Goal: Information Seeking & Learning: Learn about a topic

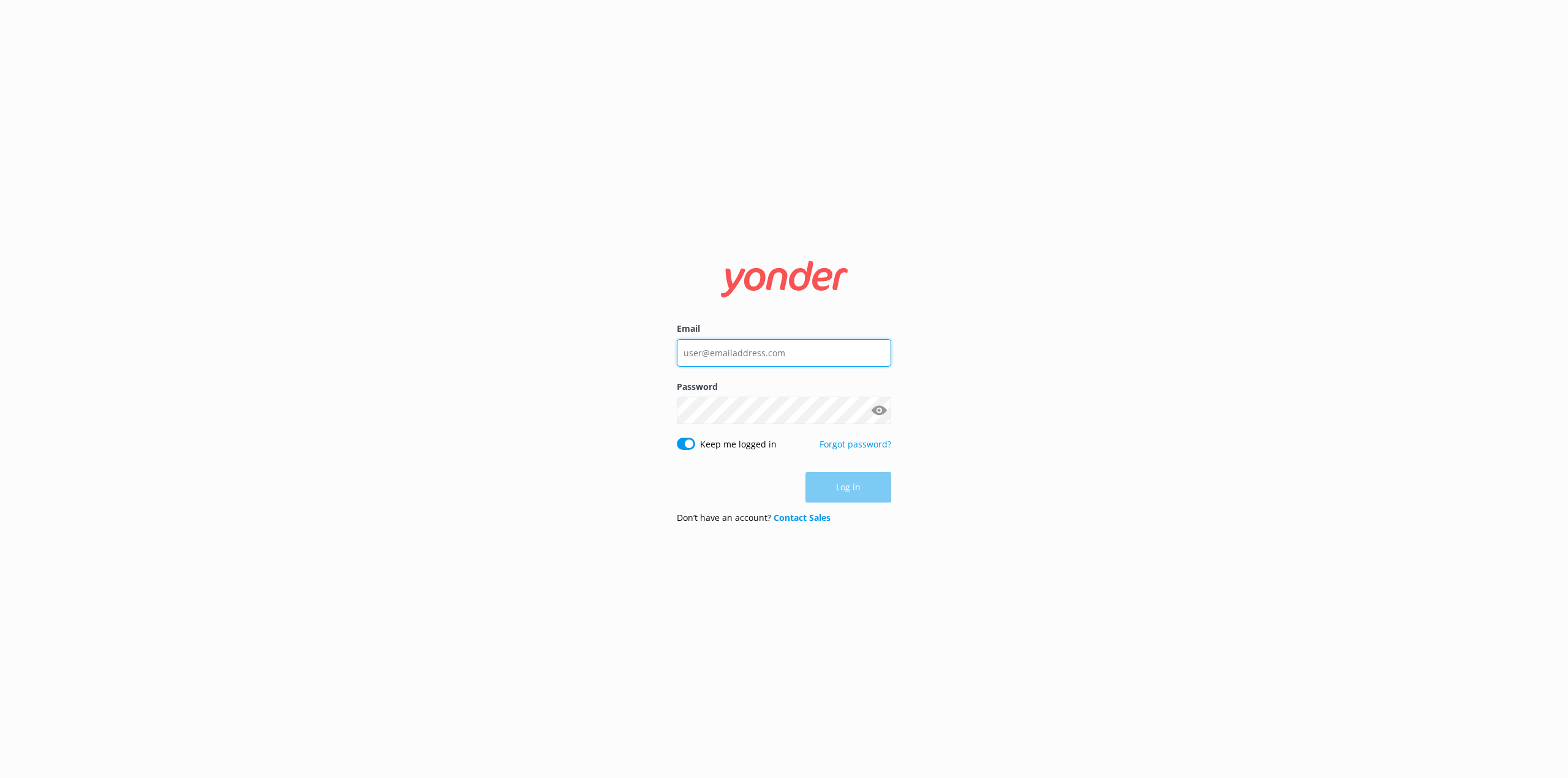
click at [709, 356] on input "Email" at bounding box center [783, 352] width 214 height 27
type input "[PERSON_NAME][EMAIL_ADDRESS][PERSON_NAME][DOMAIN_NAME]"
click button "Log in" at bounding box center [848, 488] width 86 height 31
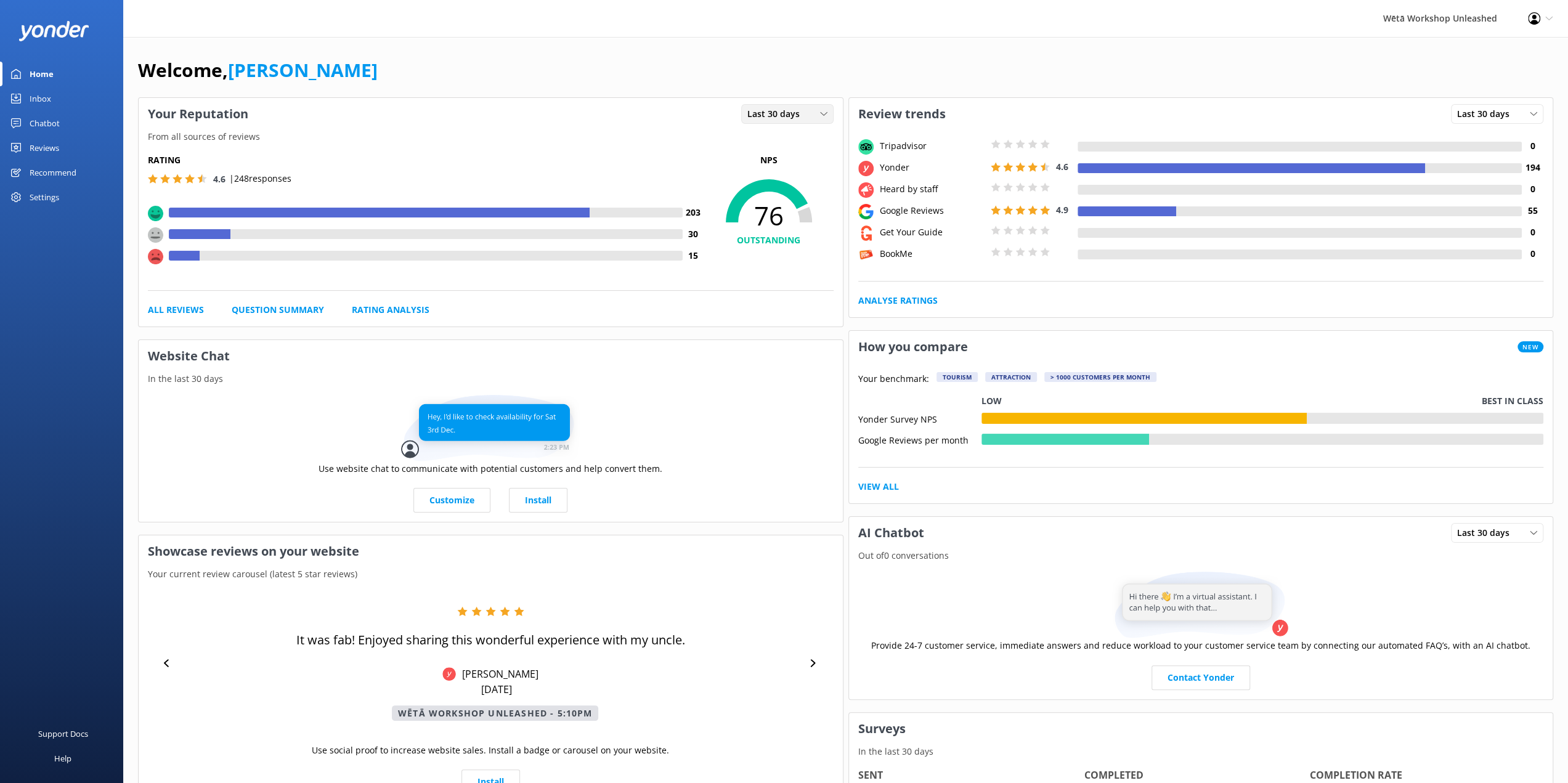
click at [801, 113] on span "Last 30 days" at bounding box center [777, 114] width 60 height 13
click at [783, 133] on link "Last 7 days" at bounding box center [796, 139] width 110 height 25
click at [389, 311] on link "Rating Analysis" at bounding box center [390, 310] width 78 height 13
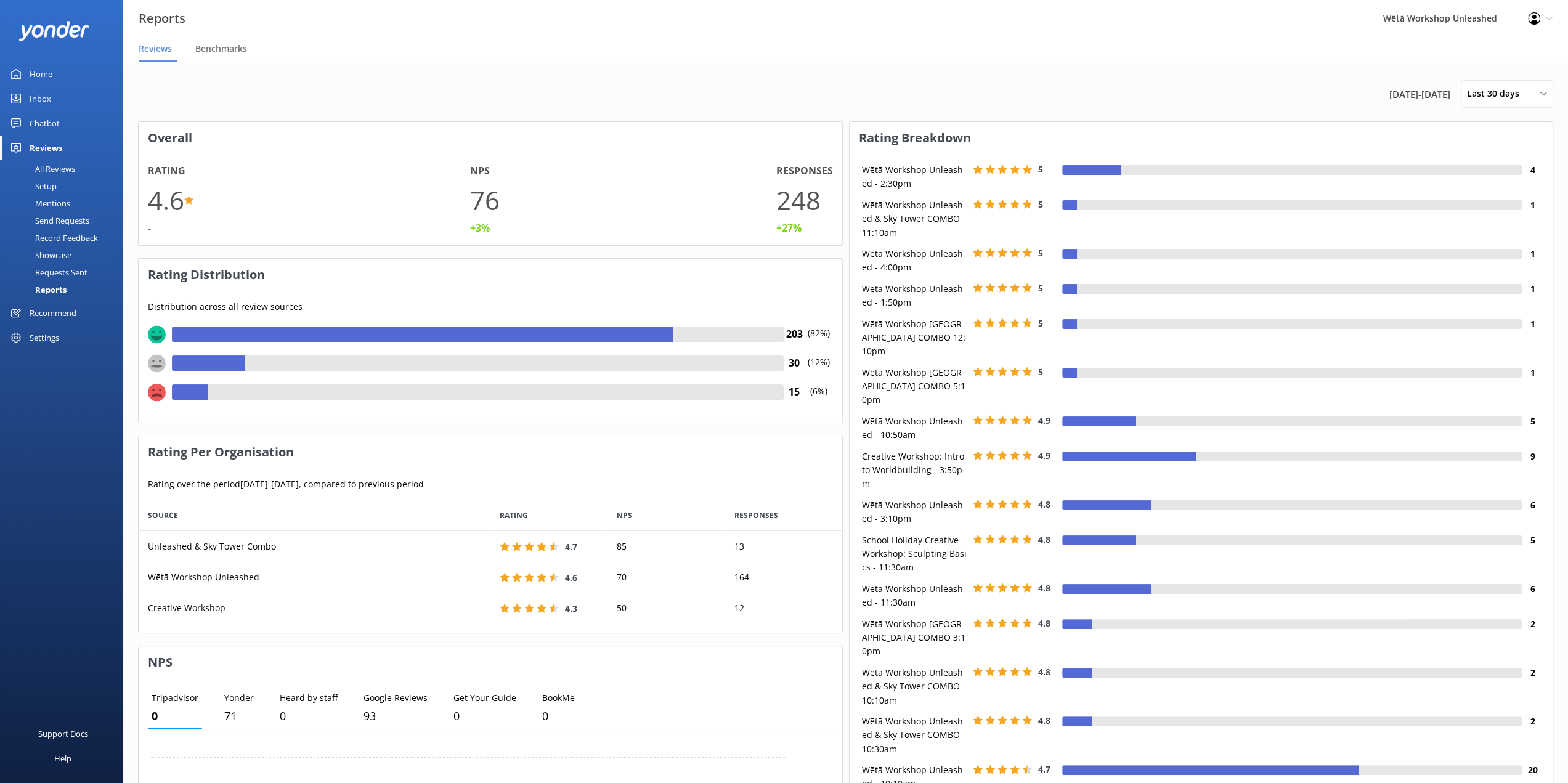
scroll to position [123, 694]
click at [1509, 98] on span "Last 30 days" at bounding box center [1496, 93] width 60 height 13
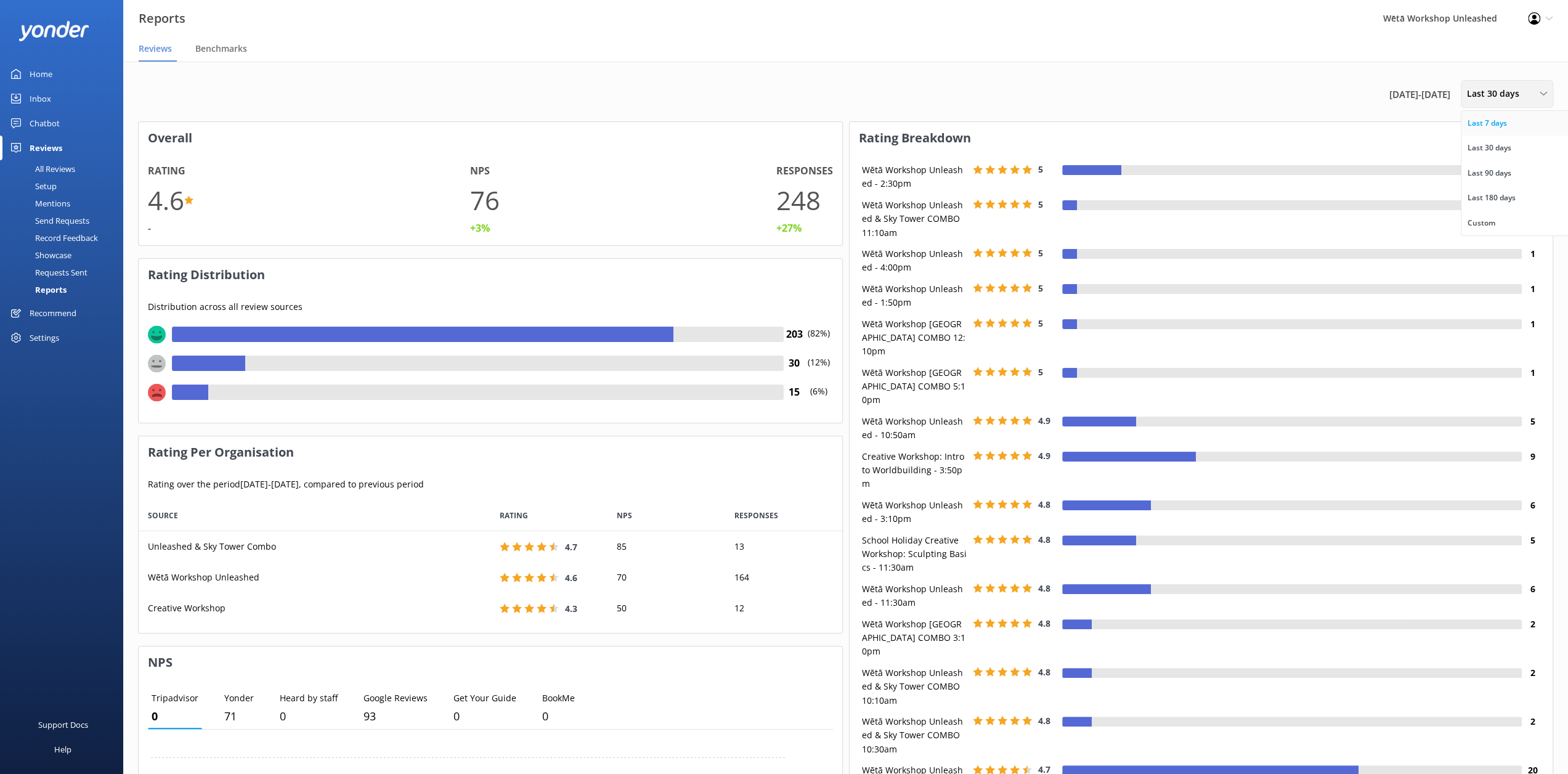
click at [1489, 123] on div "Last 7 days" at bounding box center [1487, 124] width 39 height 13
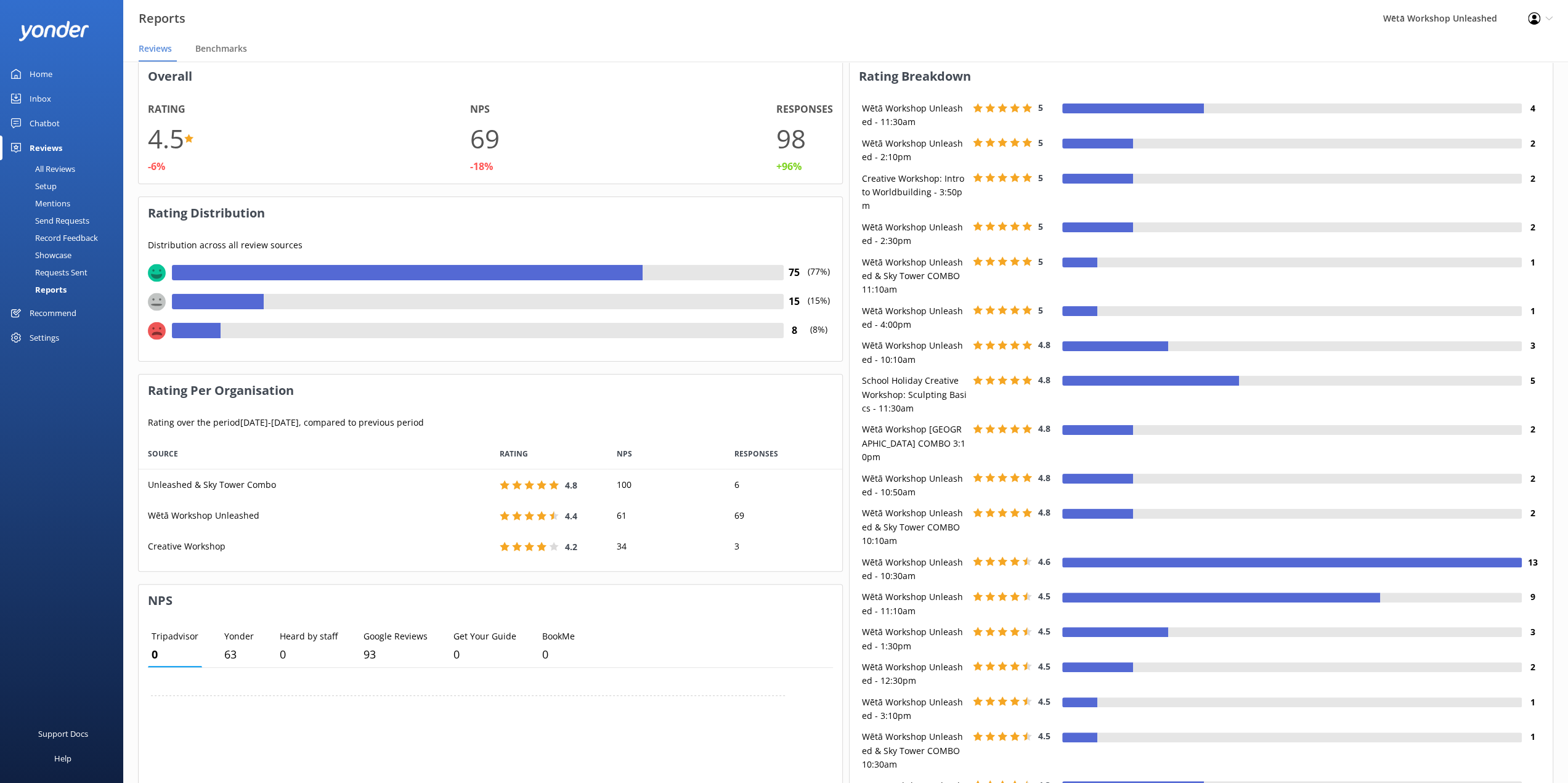
scroll to position [0, 0]
